Goal: Information Seeking & Learning: Learn about a topic

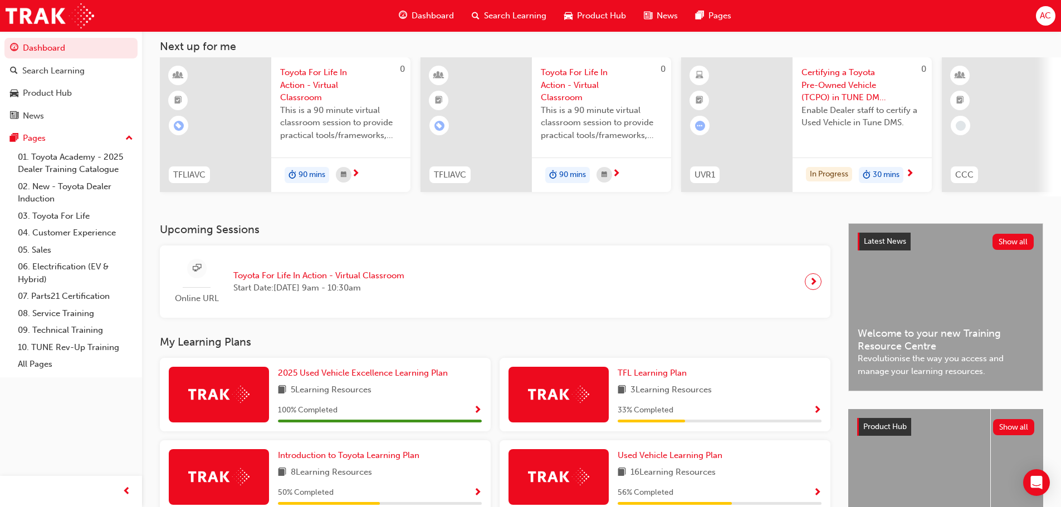
scroll to position [158, 0]
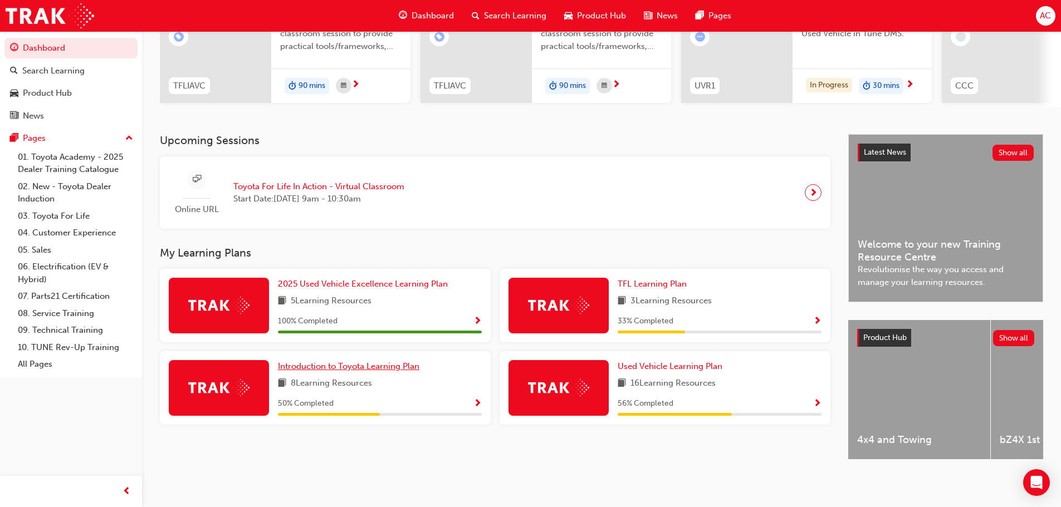
click at [338, 361] on span "Introduction to Toyota Learning Plan" at bounding box center [348, 366] width 141 height 10
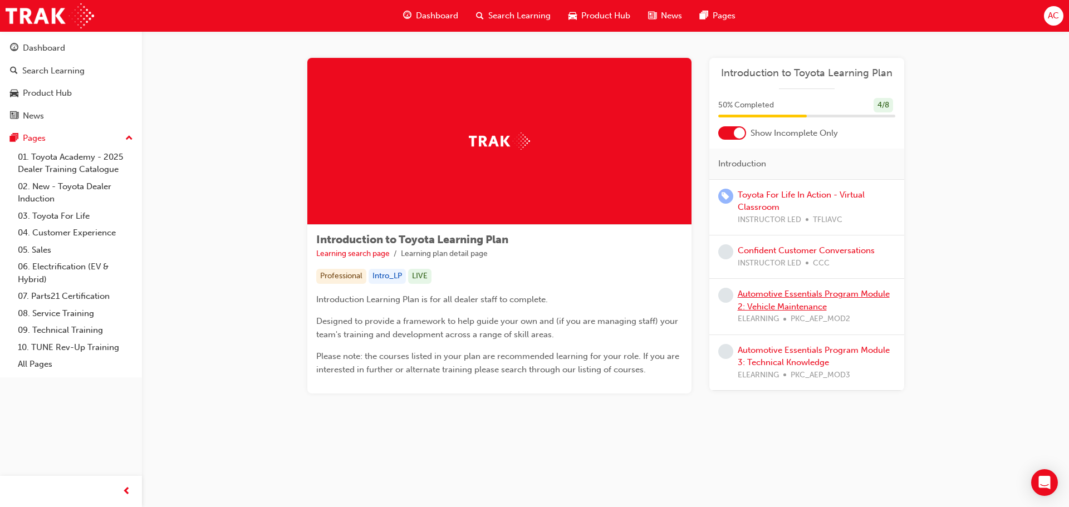
click at [799, 296] on link "Automotive Essentials Program Module 2: Vehicle Maintenance" at bounding box center [814, 300] width 152 height 23
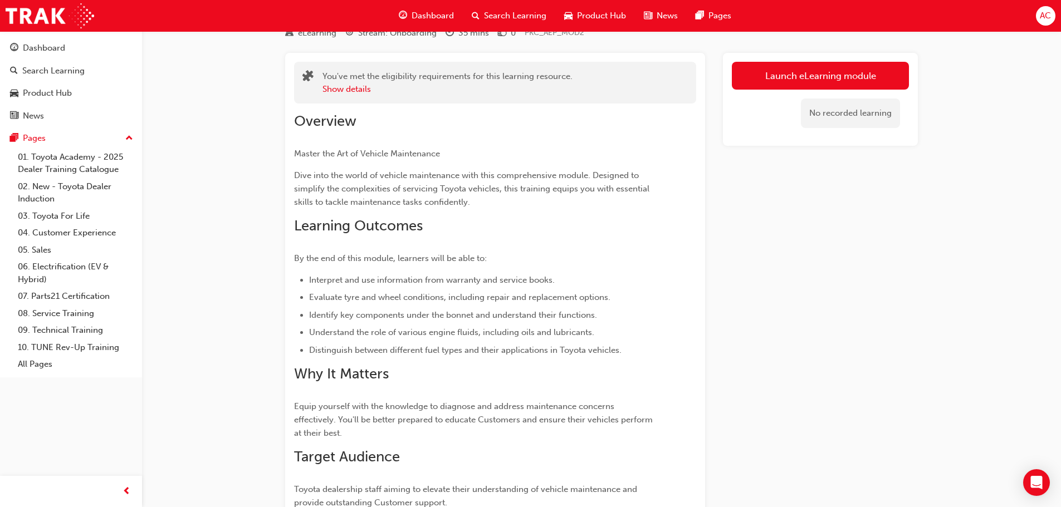
scroll to position [42, 0]
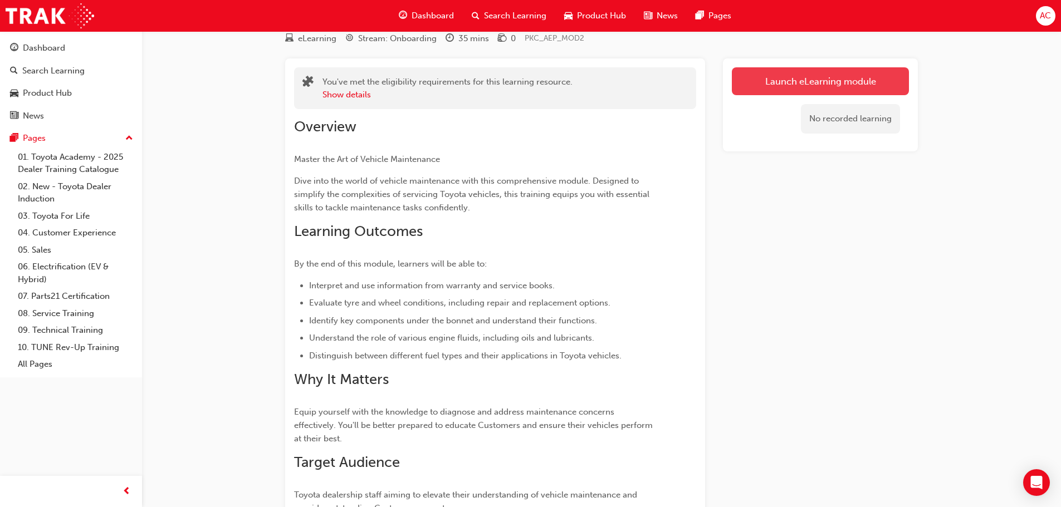
click at [845, 77] on link "Launch eLearning module" at bounding box center [820, 81] width 177 height 28
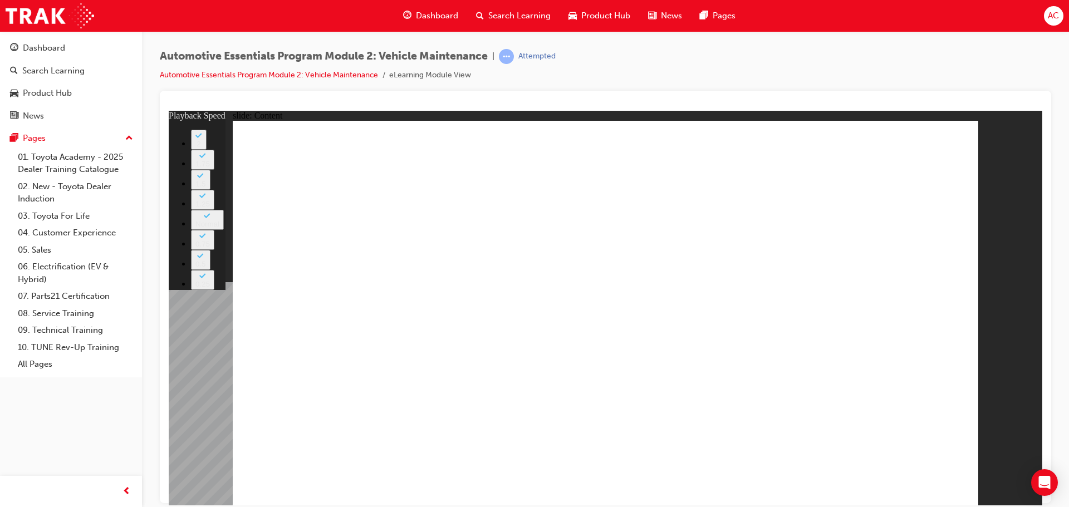
type input "1"
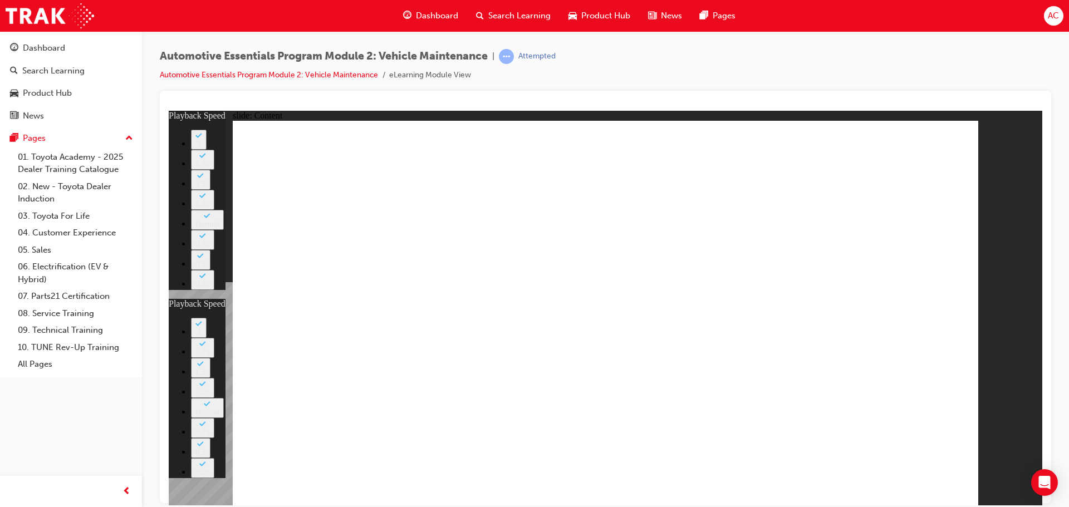
type input "0"
type input "1"
type input "0"
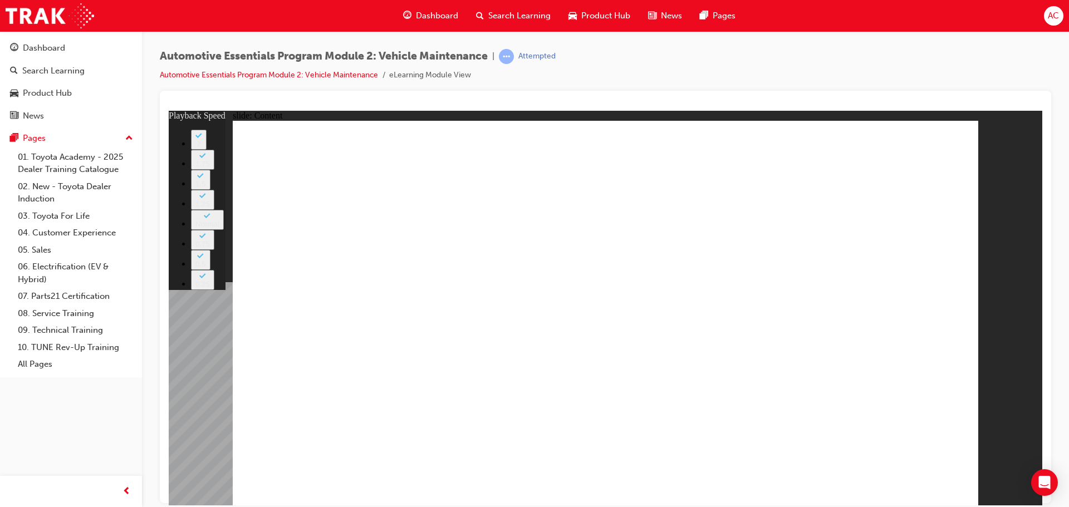
type input "5"
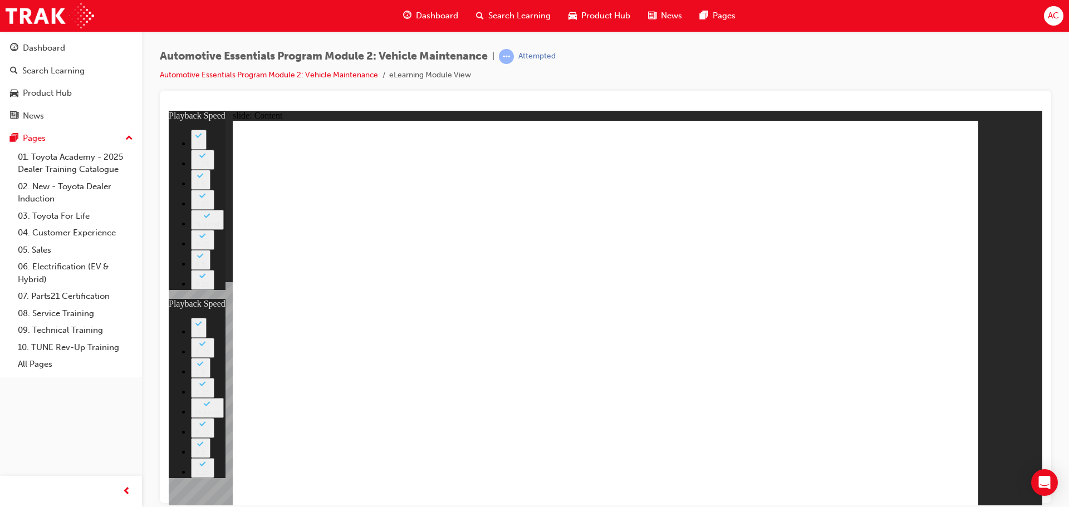
type input "27"
type input "5"
type input "27"
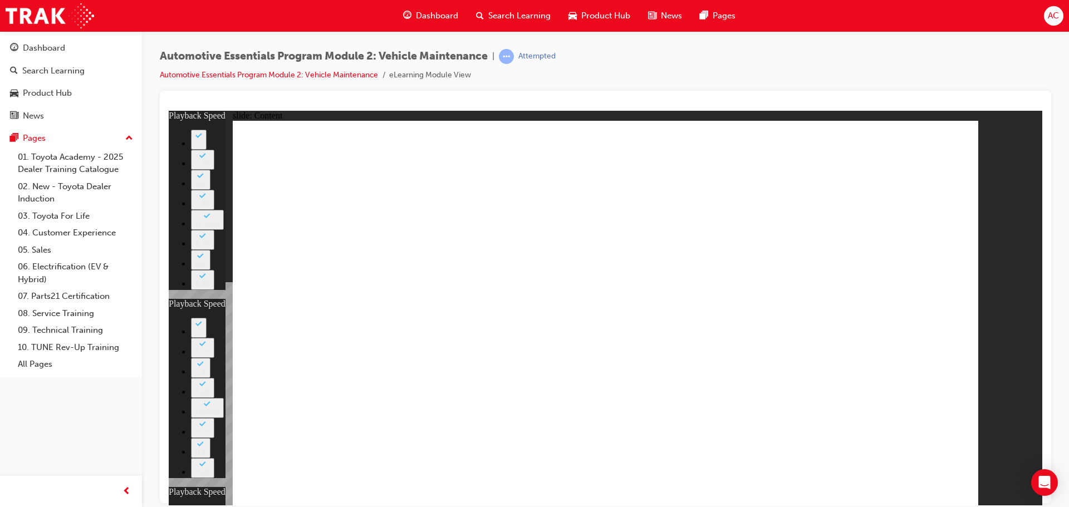
type input "12"
type input "5"
type input "27"
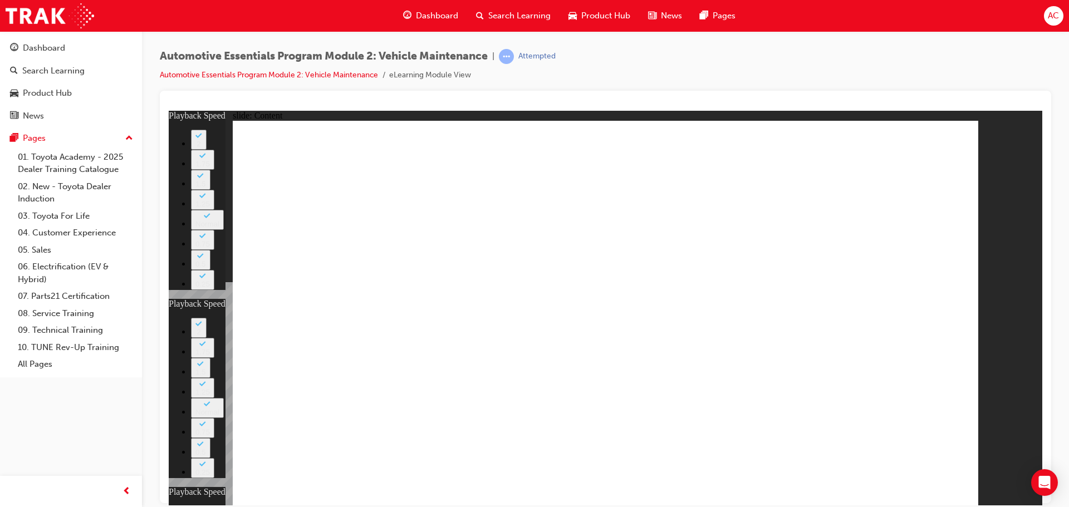
type input "12"
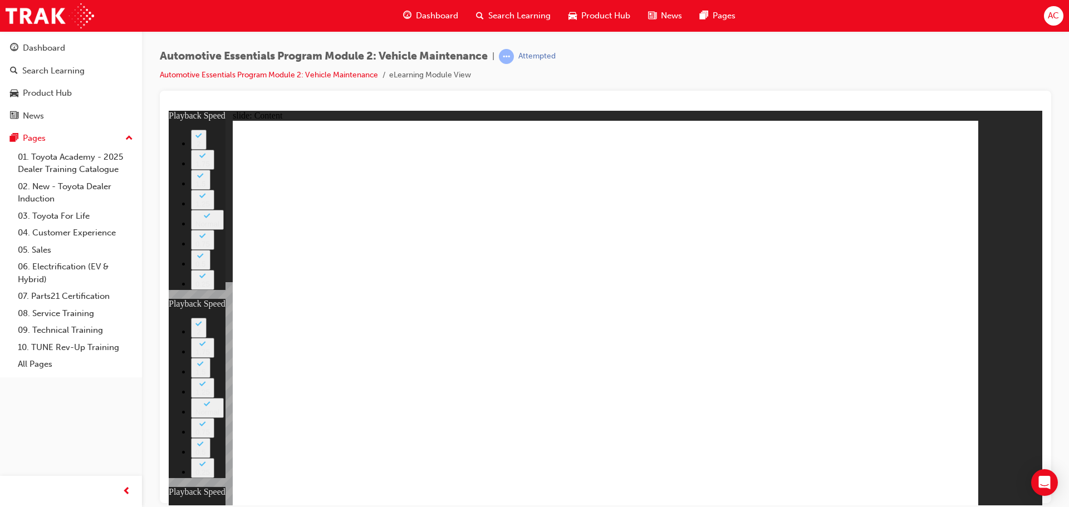
drag, startPoint x: 798, startPoint y: 426, endPoint x: 811, endPoint y: 425, distance: 12.8
click at [986, 176] on div "slide: Content Rectangle 1 close_white.png Rectangle 1 Group 1 Did You Know? Th…" at bounding box center [606, 307] width 874 height 395
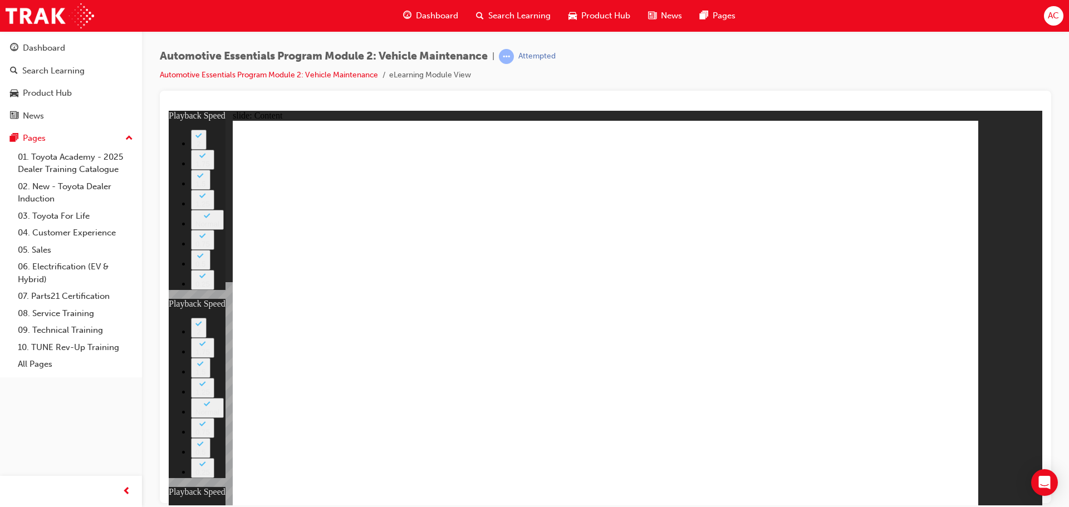
drag, startPoint x: 672, startPoint y: 429, endPoint x: 686, endPoint y: 428, distance: 14.5
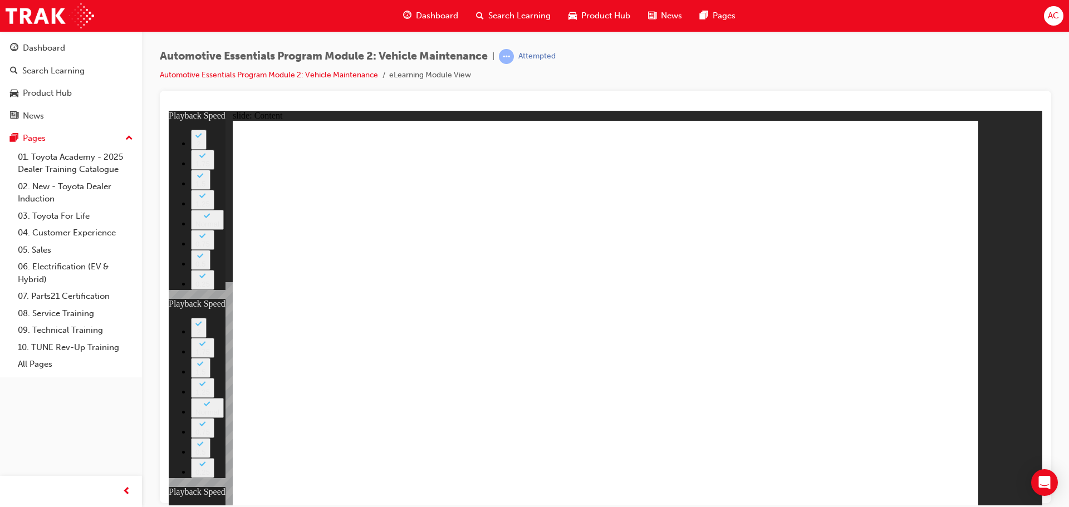
type input "56"
type input "5"
type input "27"
type input "12"
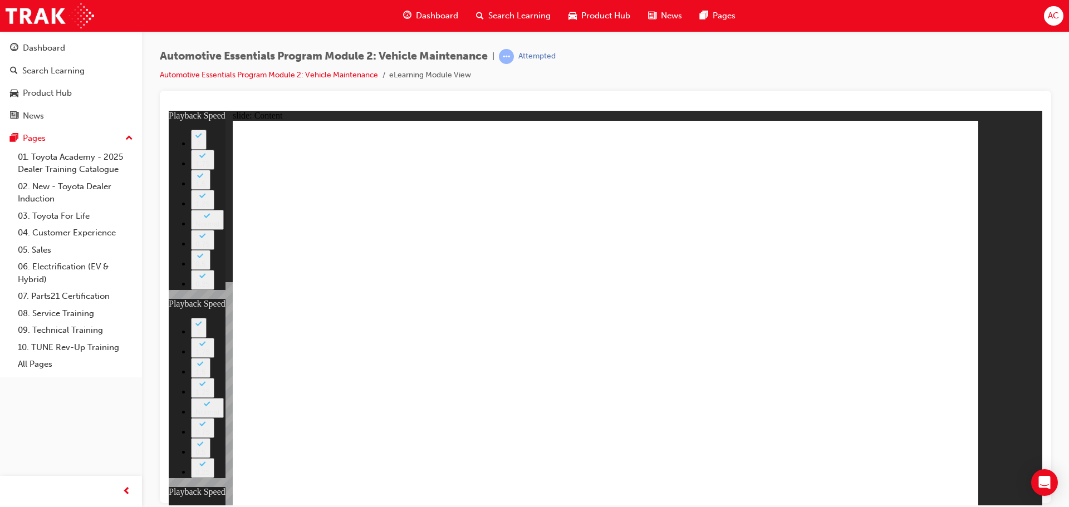
type input "13"
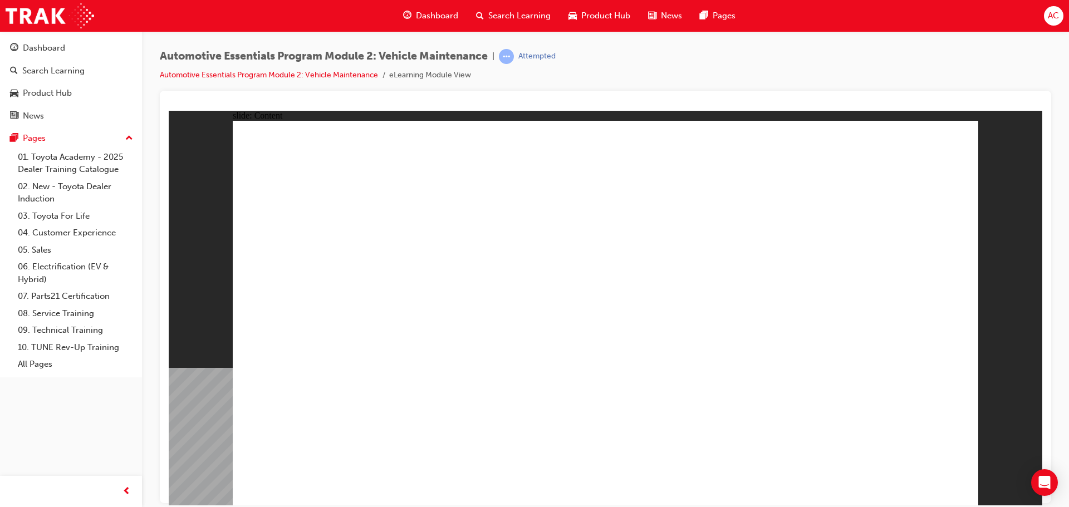
radio input "true"
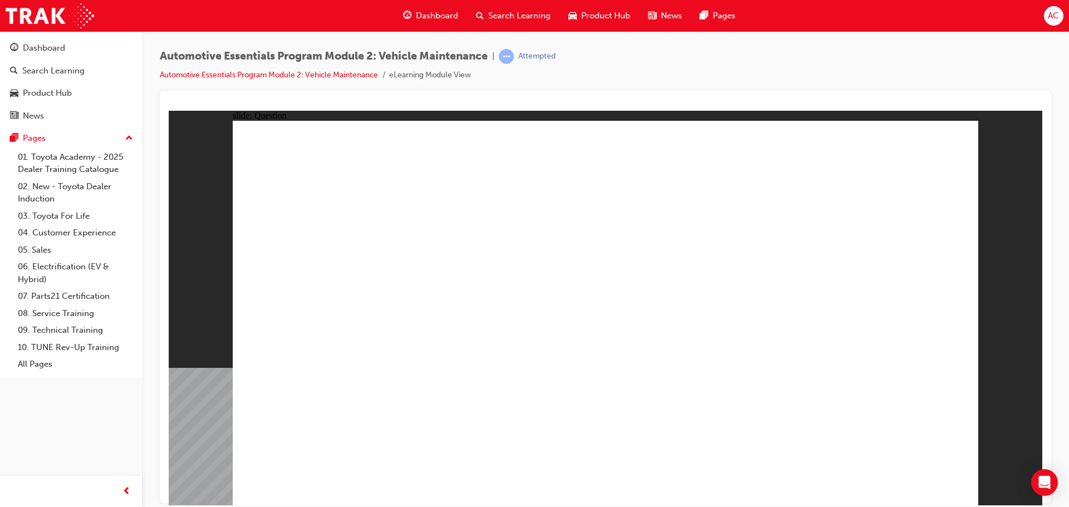
radio input "true"
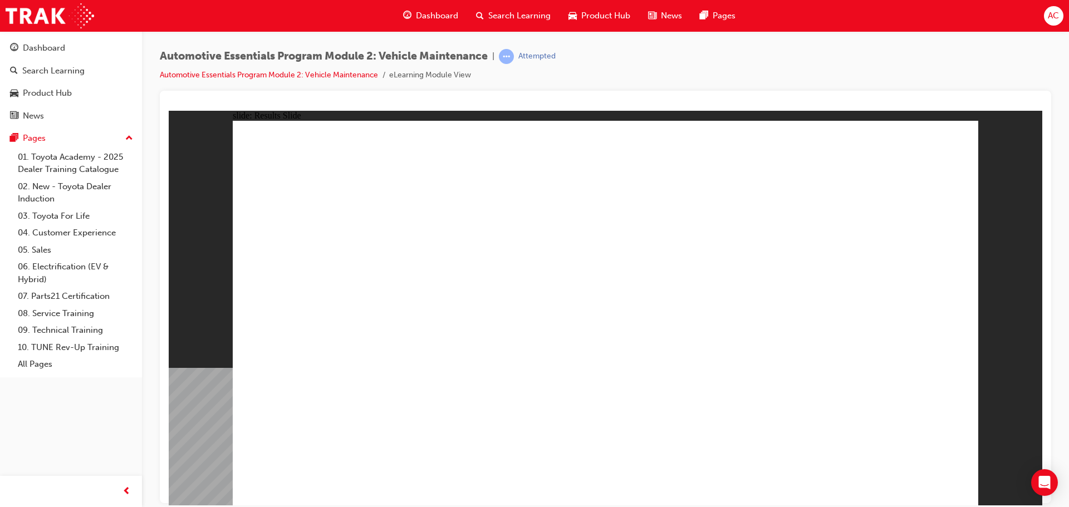
radio input "true"
drag, startPoint x: 931, startPoint y: 467, endPoint x: 933, endPoint y: 477, distance: 10.3
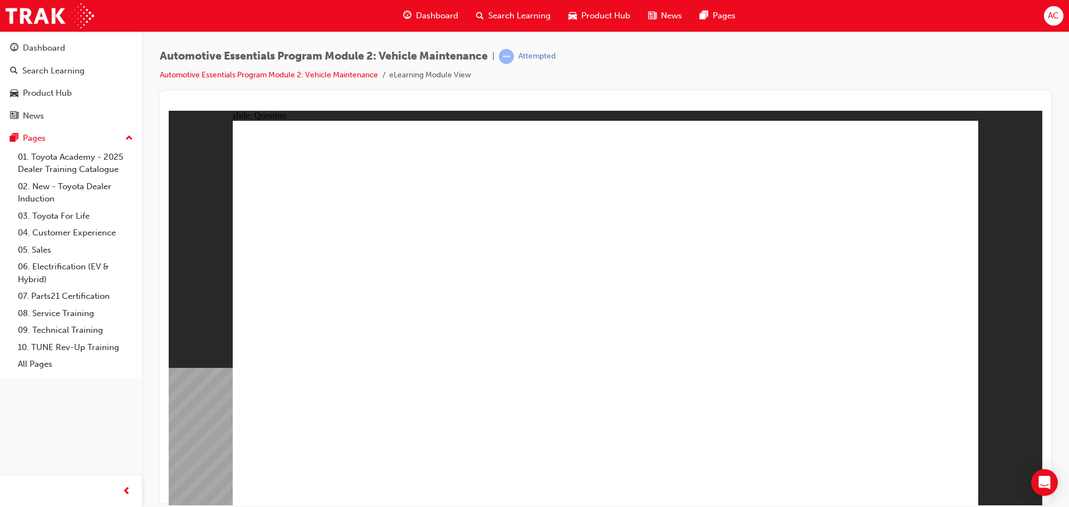
radio input "true"
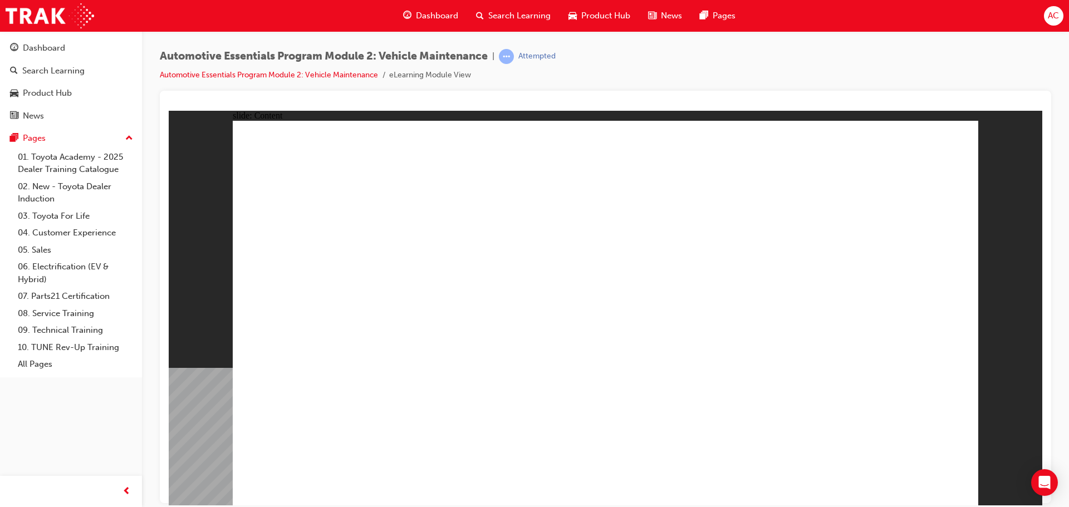
drag, startPoint x: 955, startPoint y: 133, endPoint x: 790, endPoint y: 245, distance: 200.0
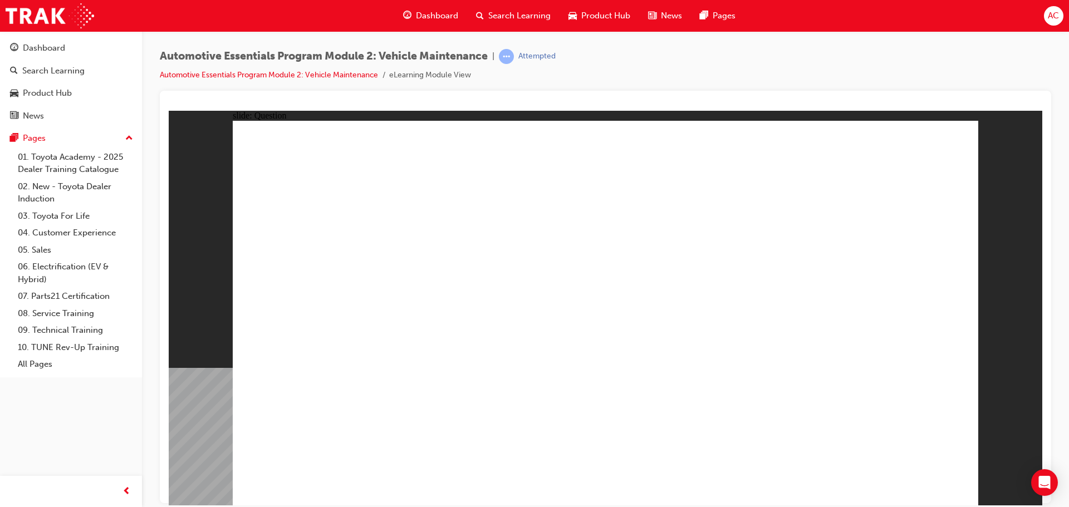
radio input "true"
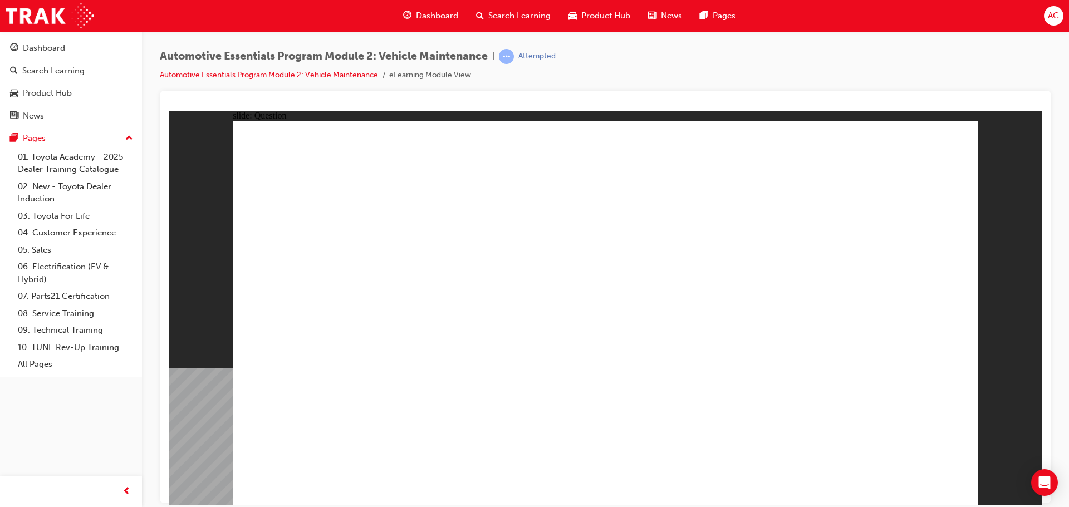
radio input "true"
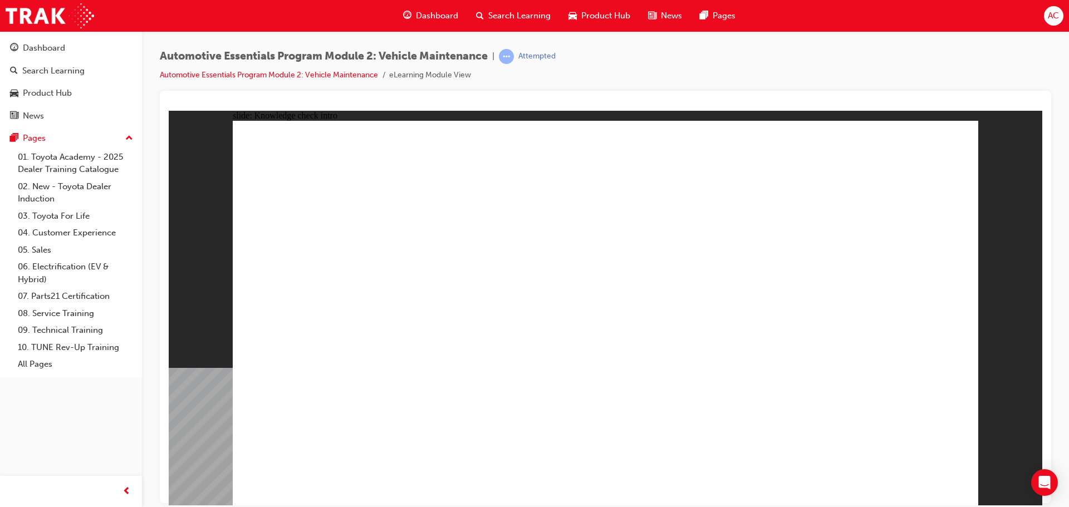
radio input "true"
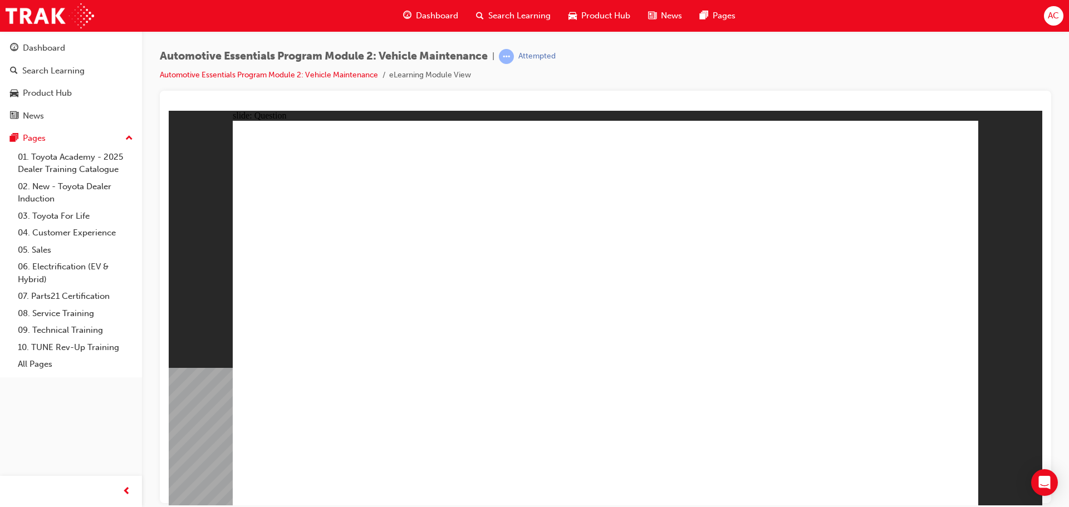
radio input "true"
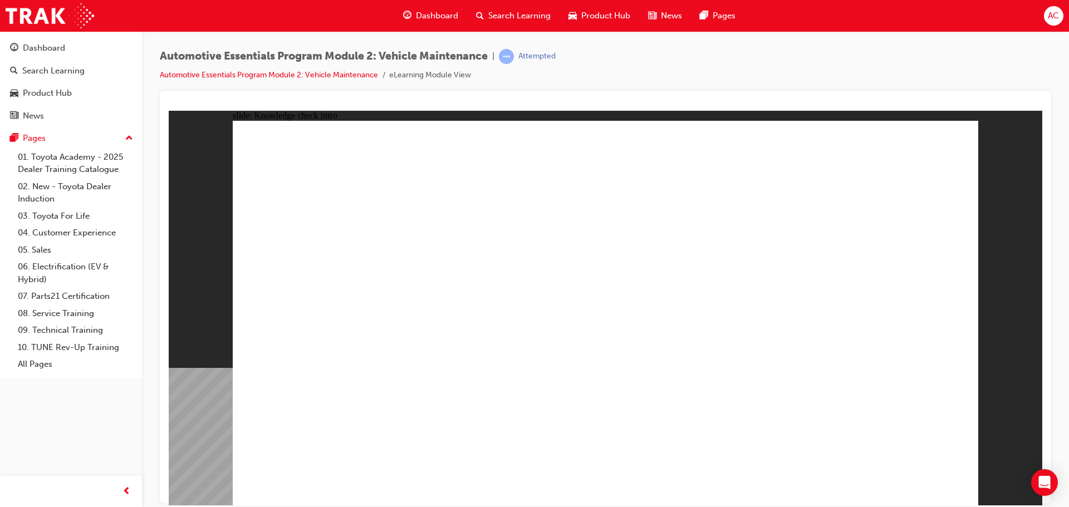
radio input "true"
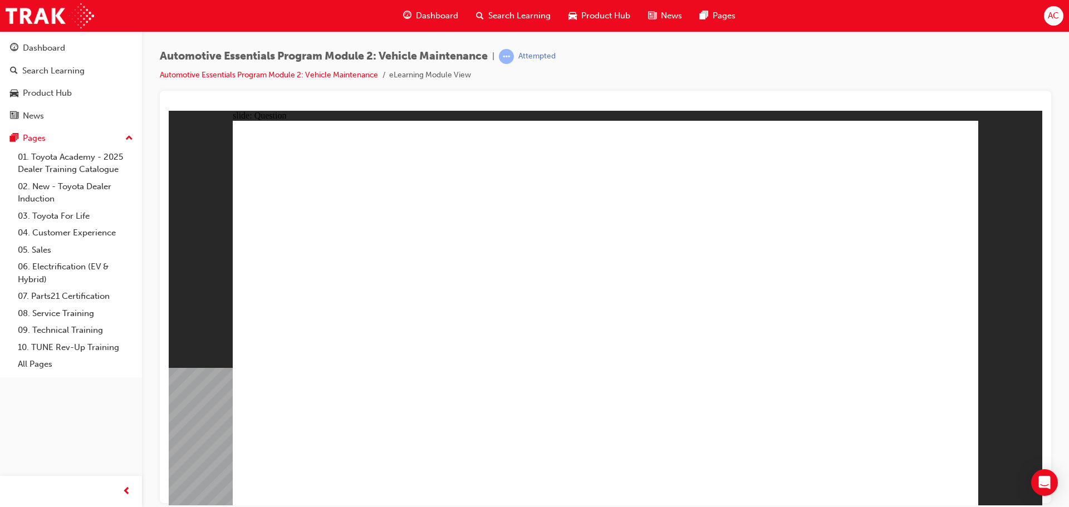
radio input "true"
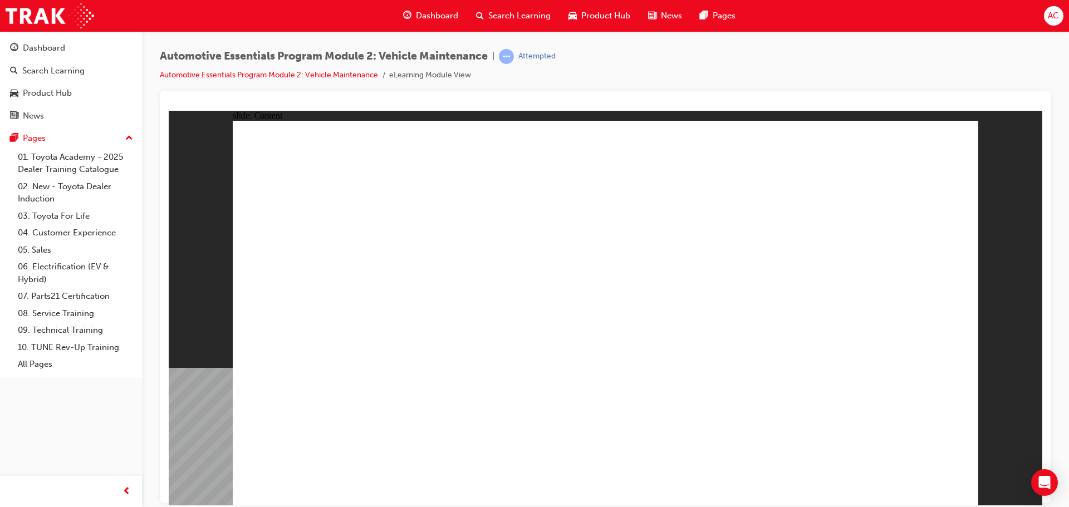
click at [1008, 104] on div at bounding box center [606, 105] width 874 height 11
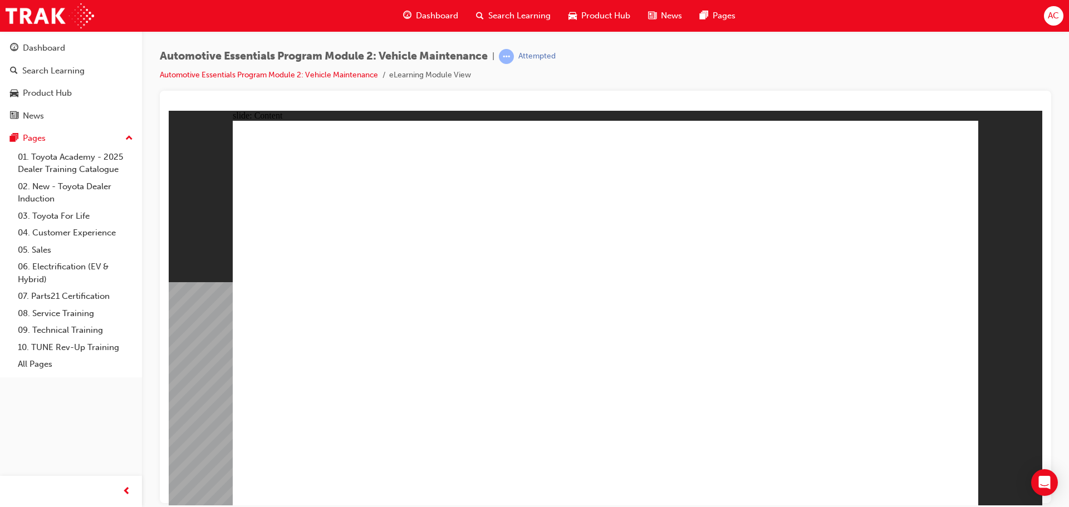
drag, startPoint x: 887, startPoint y: 193, endPoint x: 886, endPoint y: 348, distance: 155.4
drag, startPoint x: 885, startPoint y: 169, endPoint x: 885, endPoint y: 197, distance: 27.3
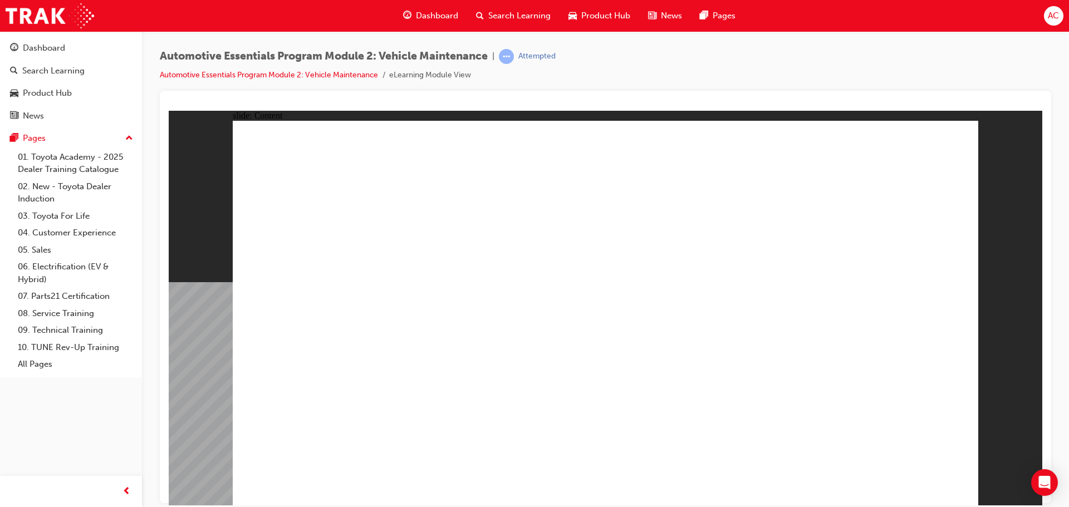
drag, startPoint x: 884, startPoint y: 197, endPoint x: 864, endPoint y: 453, distance: 257.0
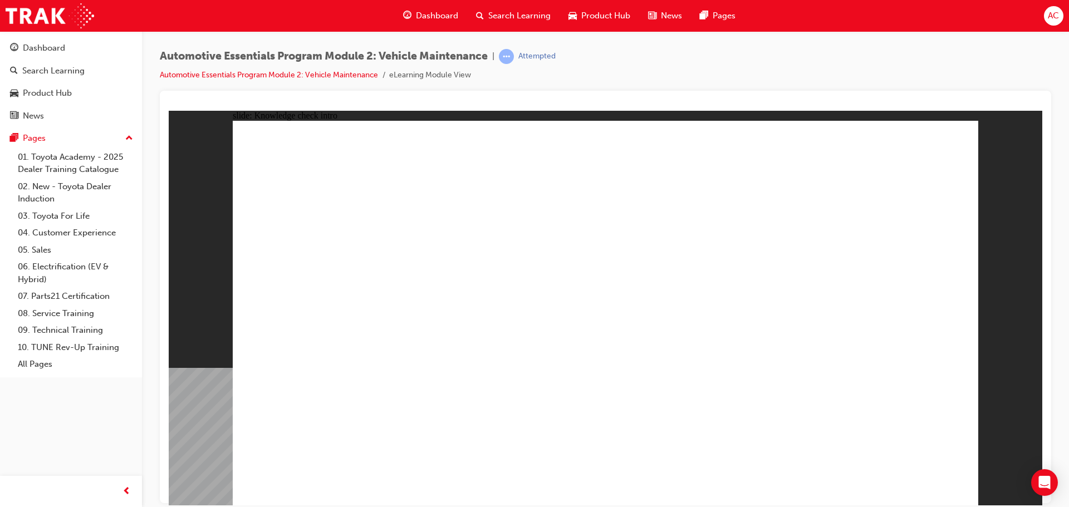
drag, startPoint x: 926, startPoint y: 468, endPoint x: 806, endPoint y: 427, distance: 127.3
radio input "false"
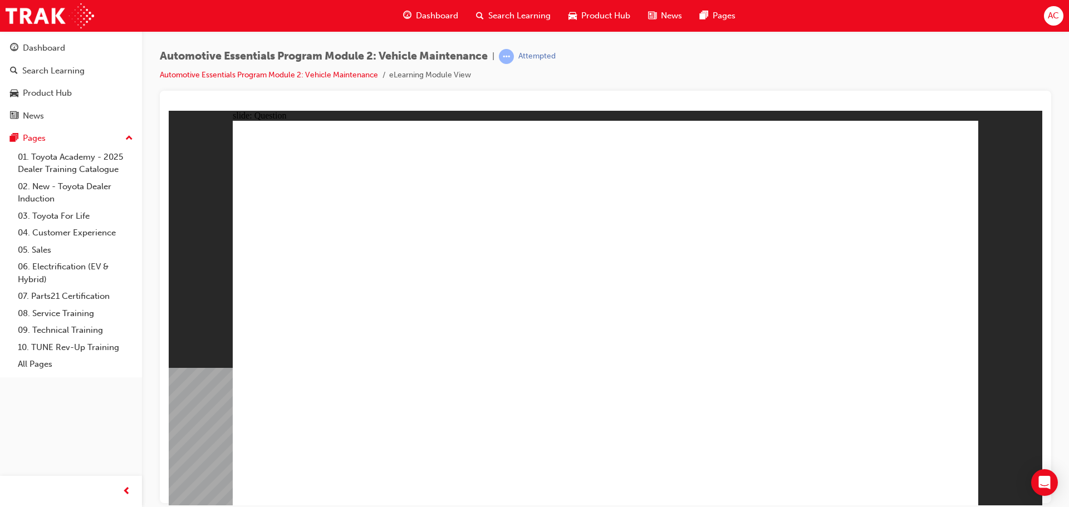
radio input "true"
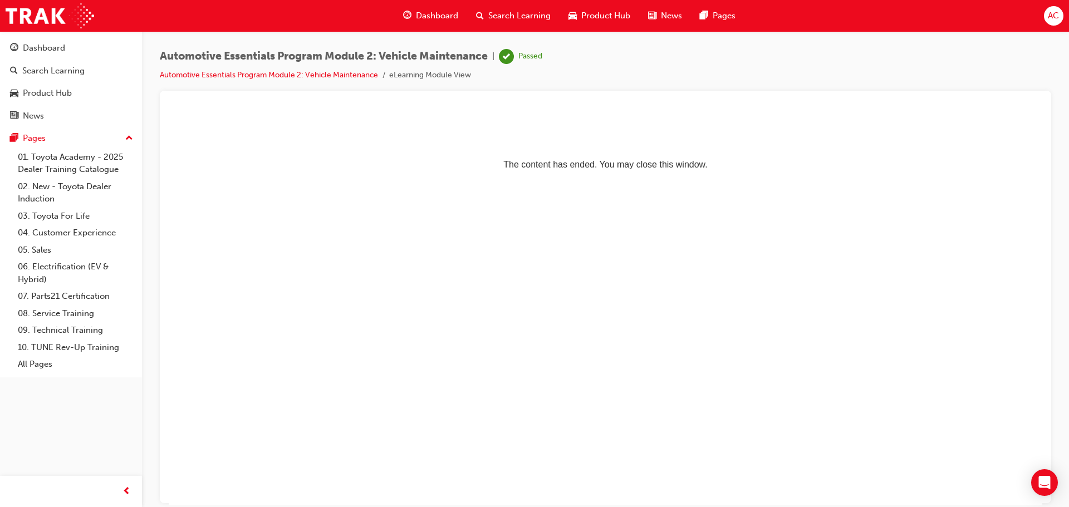
click at [437, 17] on span "Dashboard" at bounding box center [437, 15] width 42 height 13
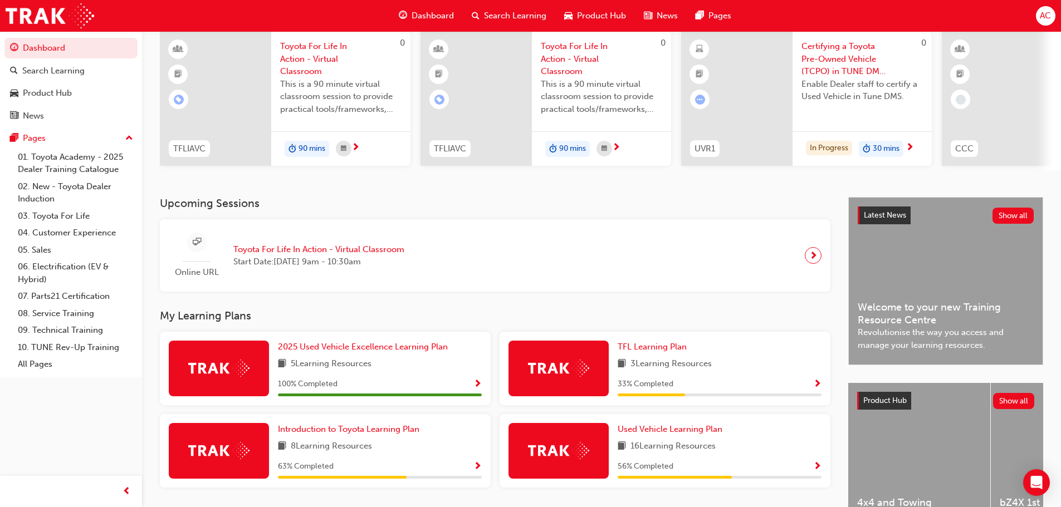
scroll to position [158, 0]
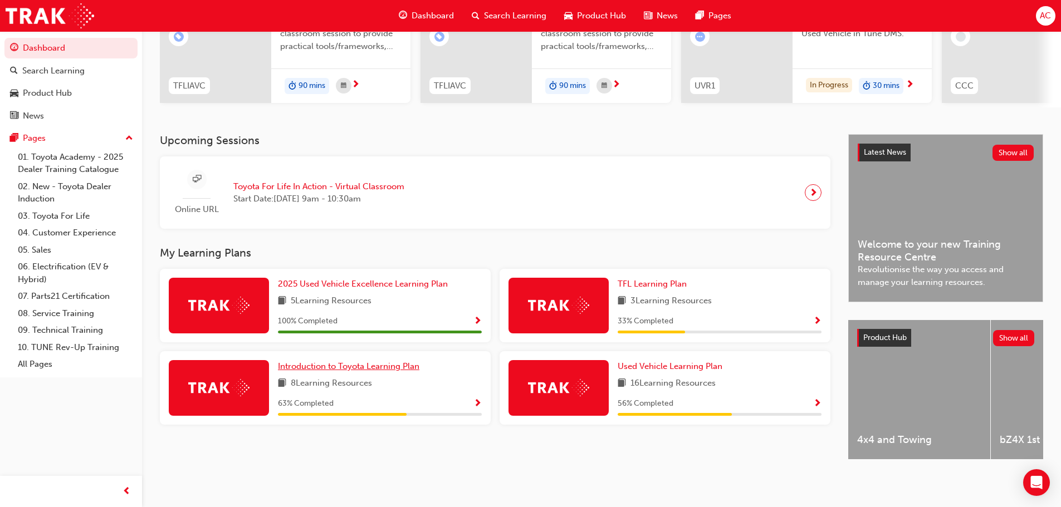
click at [319, 361] on span "Introduction to Toyota Learning Plan" at bounding box center [348, 366] width 141 height 10
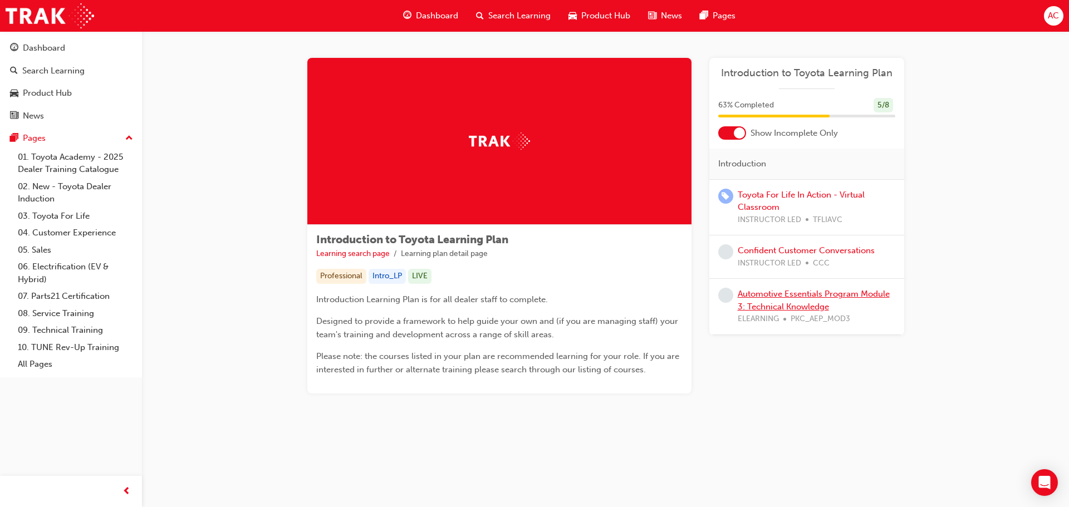
click at [791, 295] on link "Automotive Essentials Program Module 3: Technical Knowledge" at bounding box center [814, 300] width 152 height 23
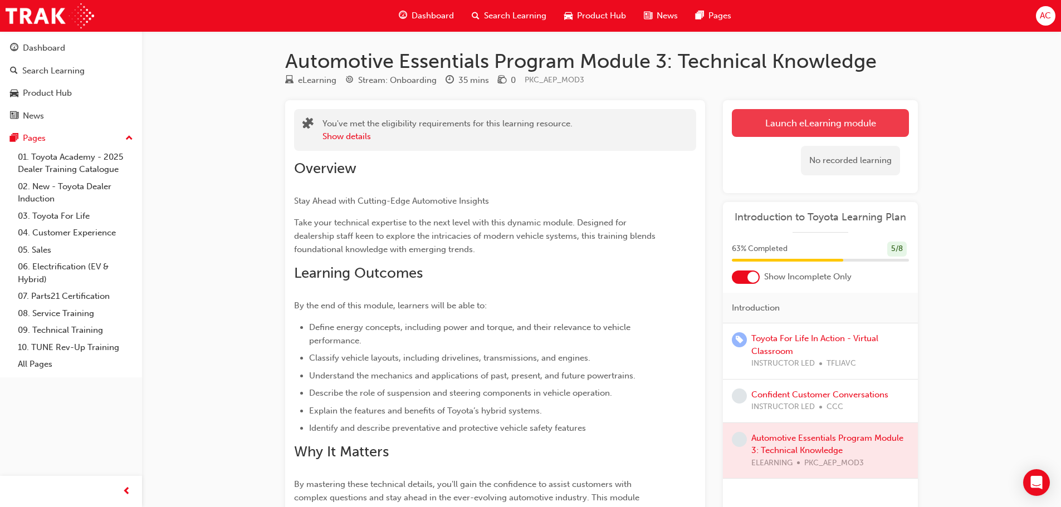
click at [815, 117] on link "Launch eLearning module" at bounding box center [820, 123] width 177 height 28
